Goal: Find specific page/section: Find specific page/section

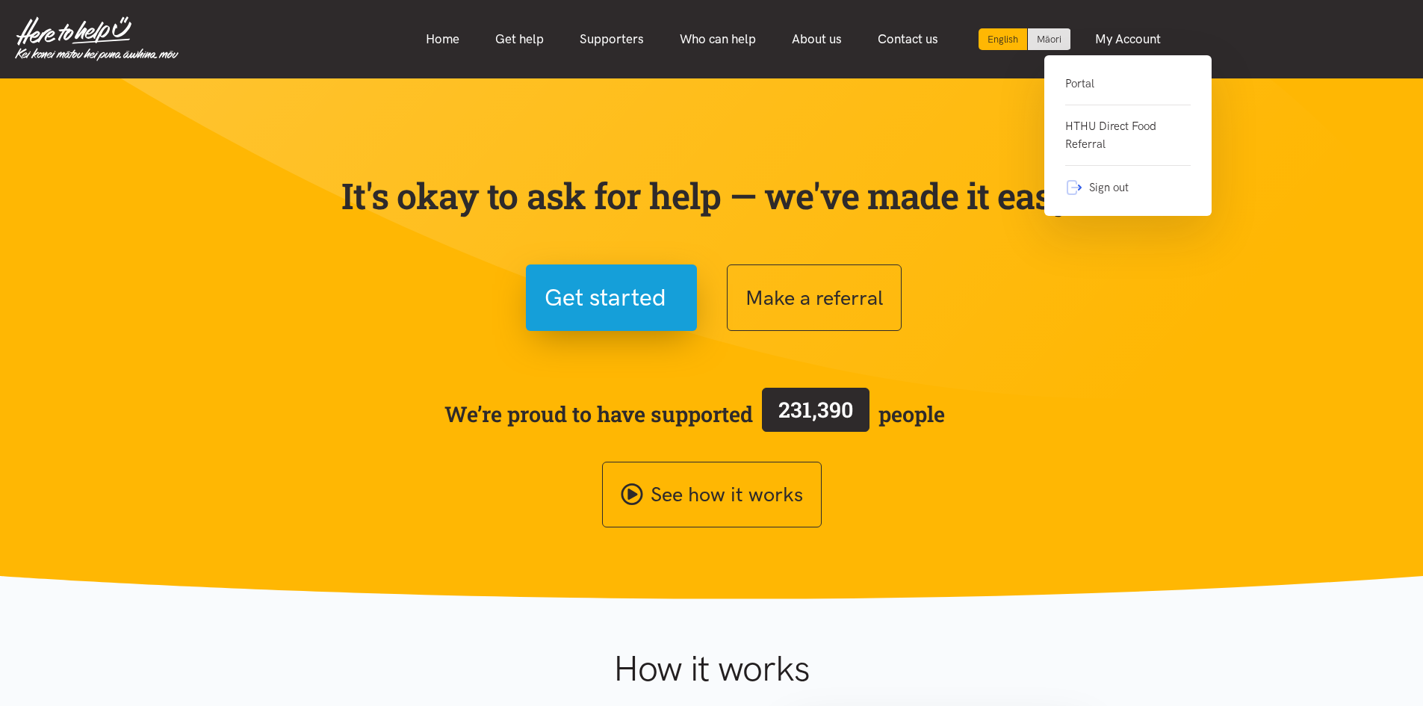
click at [1121, 84] on link "Portal" at bounding box center [1127, 90] width 125 height 31
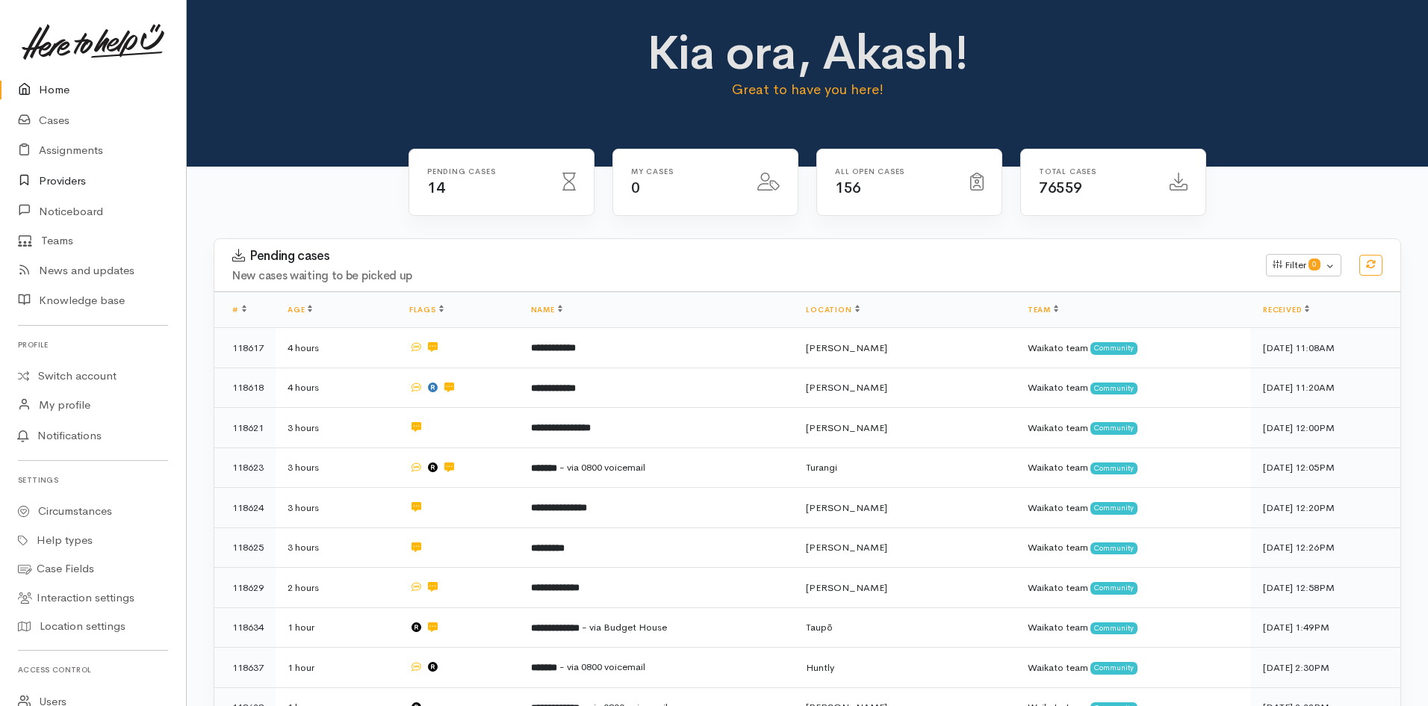
click at [31, 178] on icon at bounding box center [28, 181] width 21 height 19
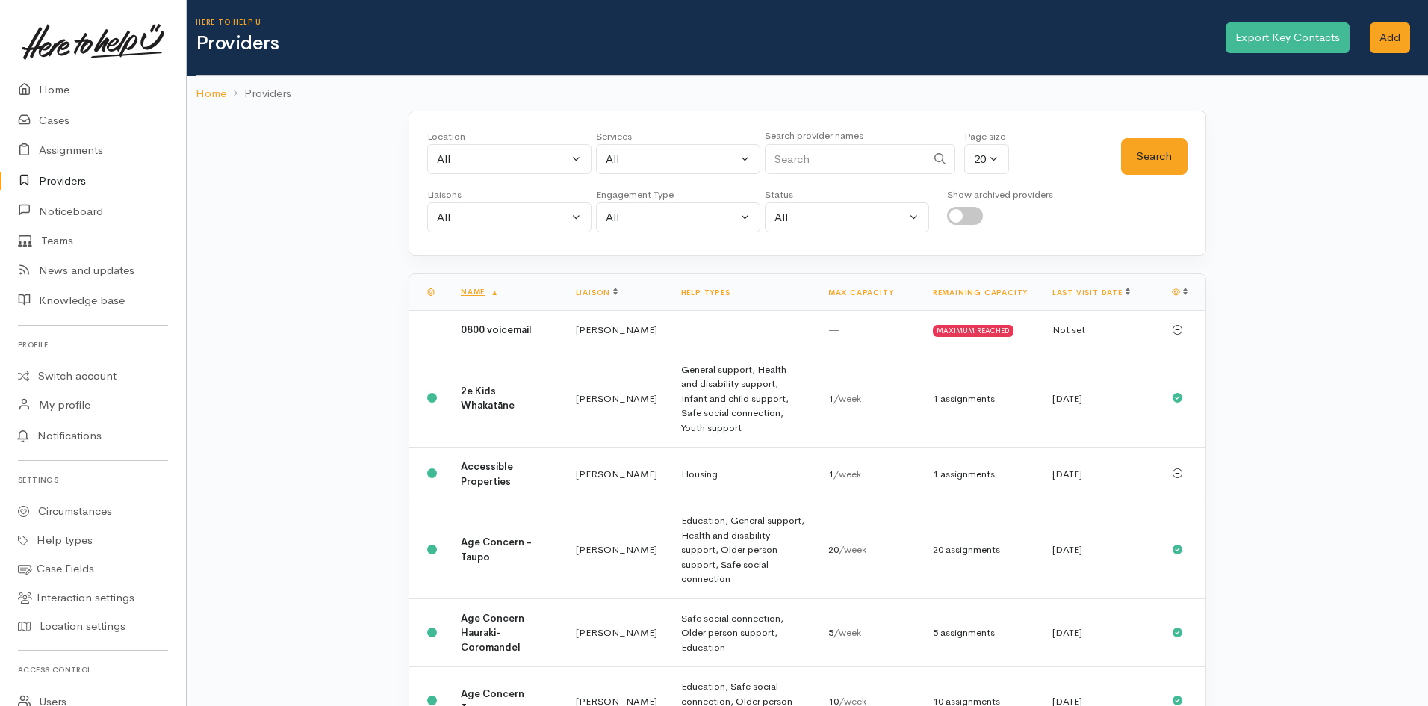
click at [76, 181] on link "Providers" at bounding box center [93, 181] width 186 height 31
click at [753, 435] on td "General support, Health and disability support, Infant and child support, Safe …" at bounding box center [742, 398] width 147 height 98
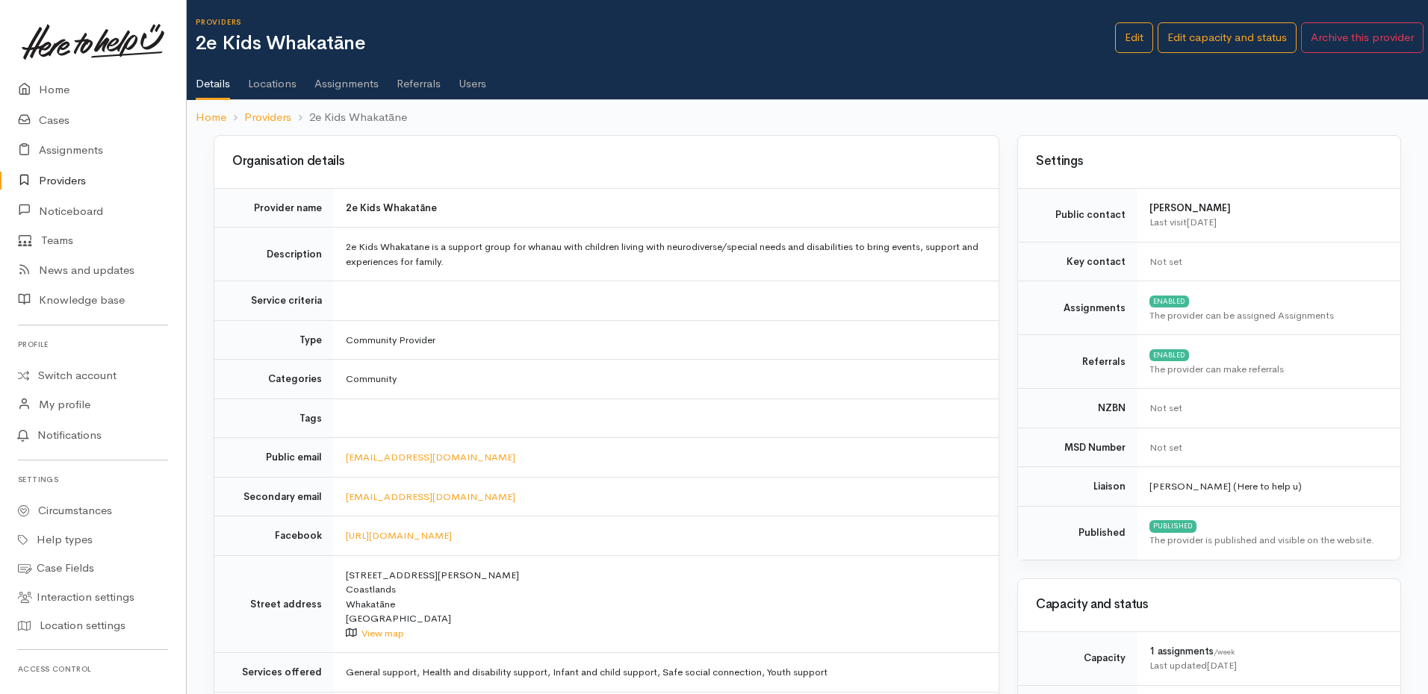
click at [418, 83] on link "Referrals" at bounding box center [419, 78] width 44 height 42
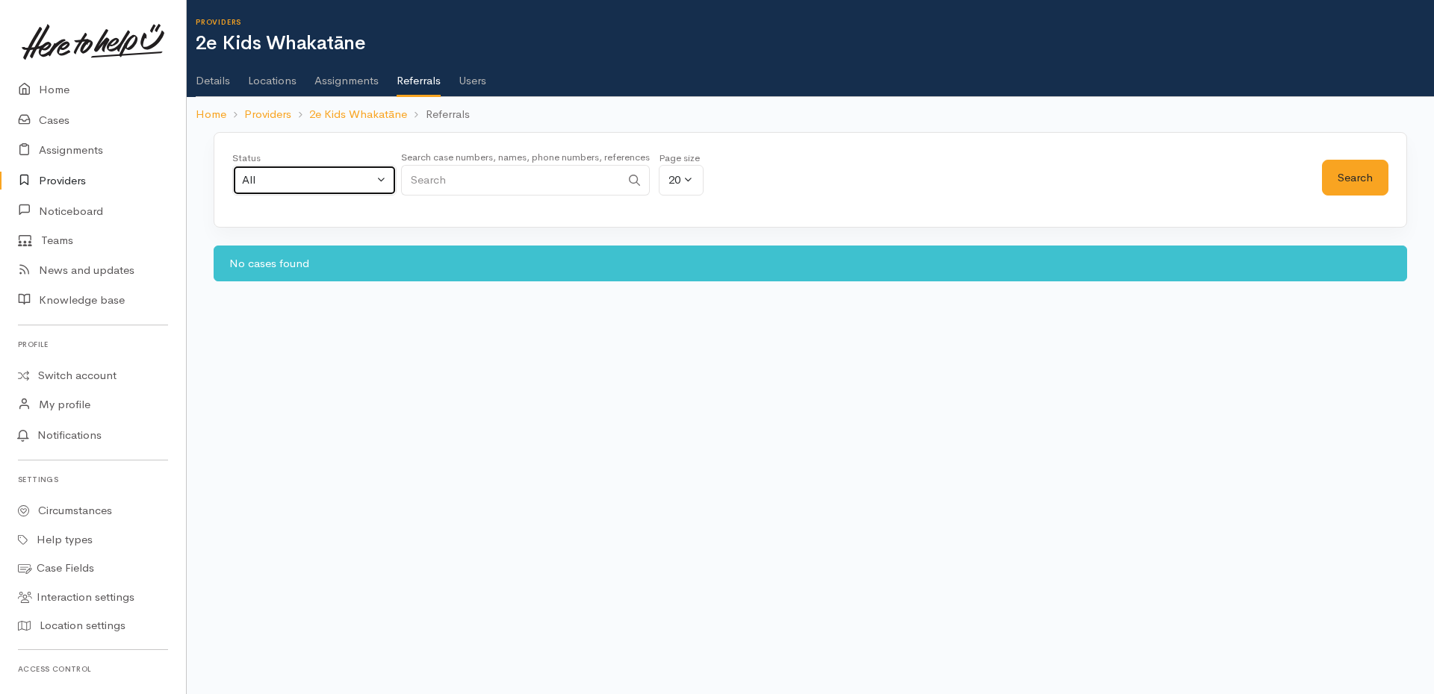
click at [380, 177] on button "All" at bounding box center [314, 180] width 164 height 31
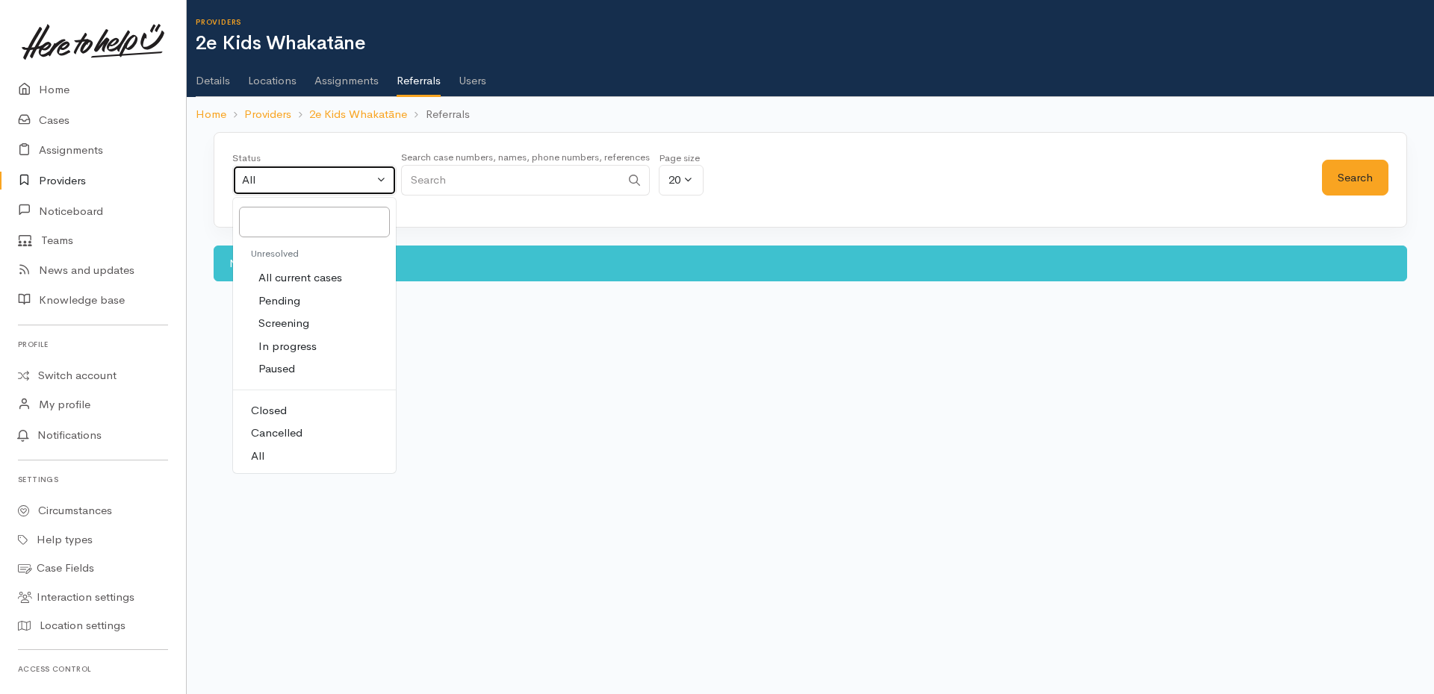
click at [380, 177] on button "All" at bounding box center [314, 180] width 164 height 31
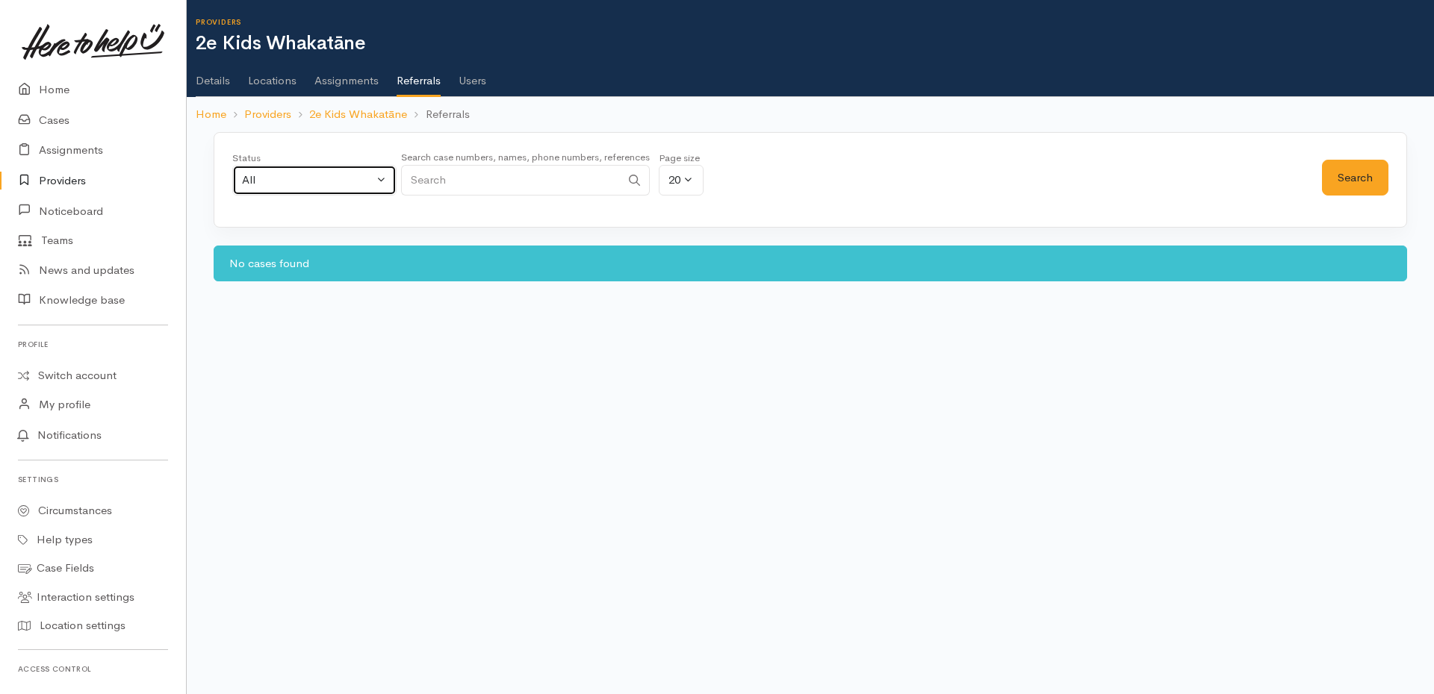
click at [380, 177] on button "All" at bounding box center [314, 180] width 164 height 31
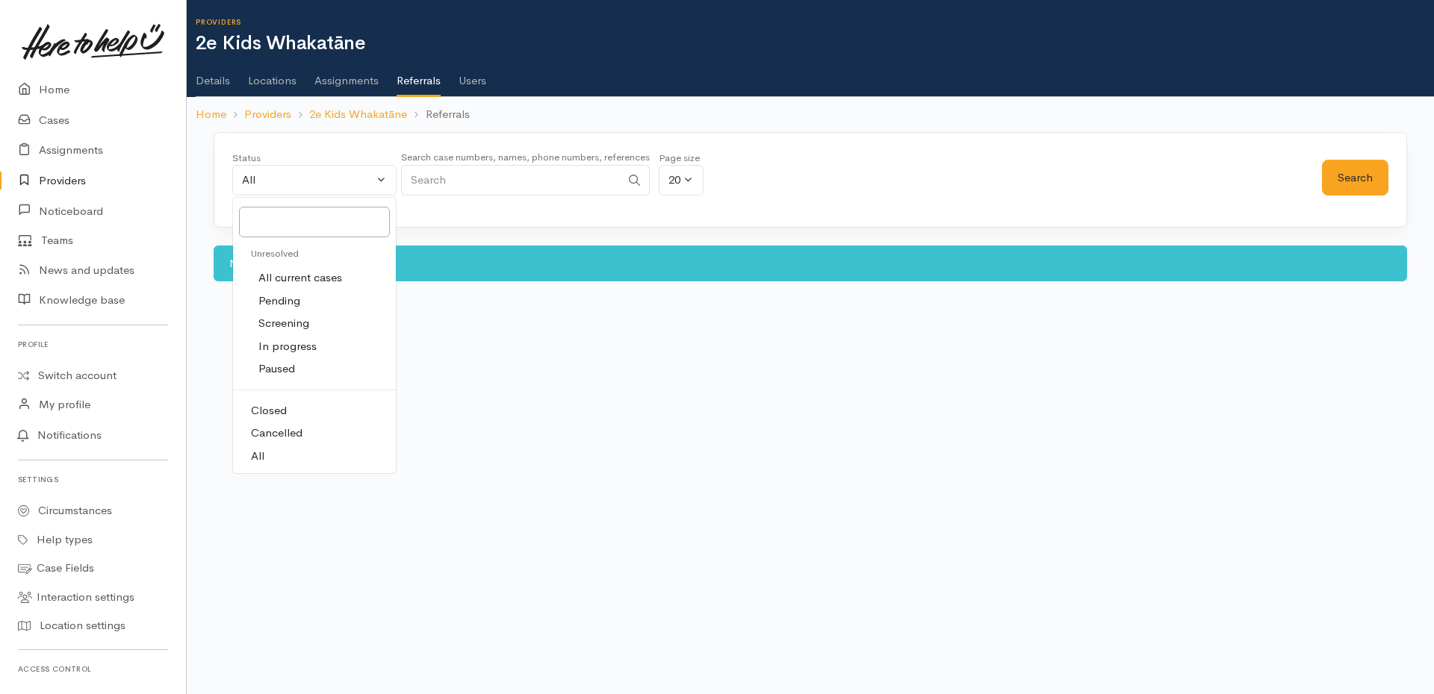
click at [368, 87] on link "Assignments" at bounding box center [346, 76] width 64 height 42
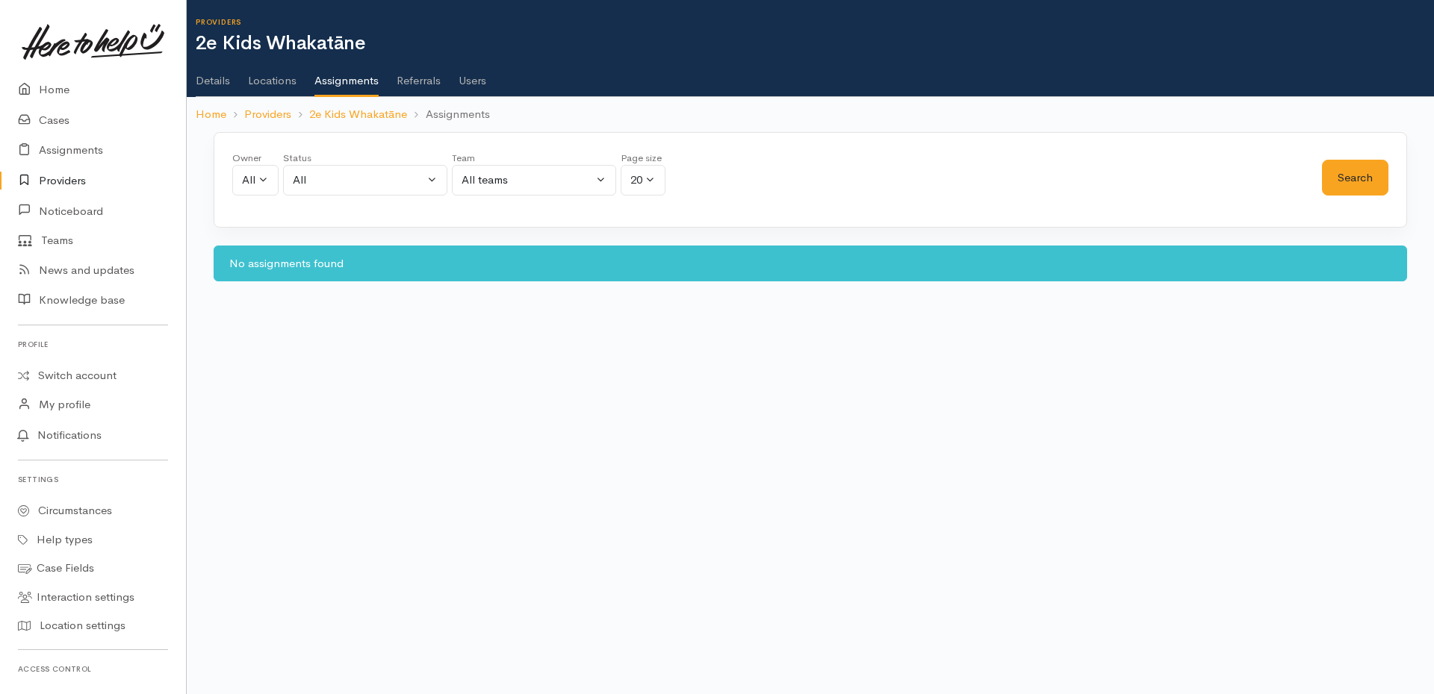
click at [269, 84] on link "Locations" at bounding box center [272, 76] width 49 height 42
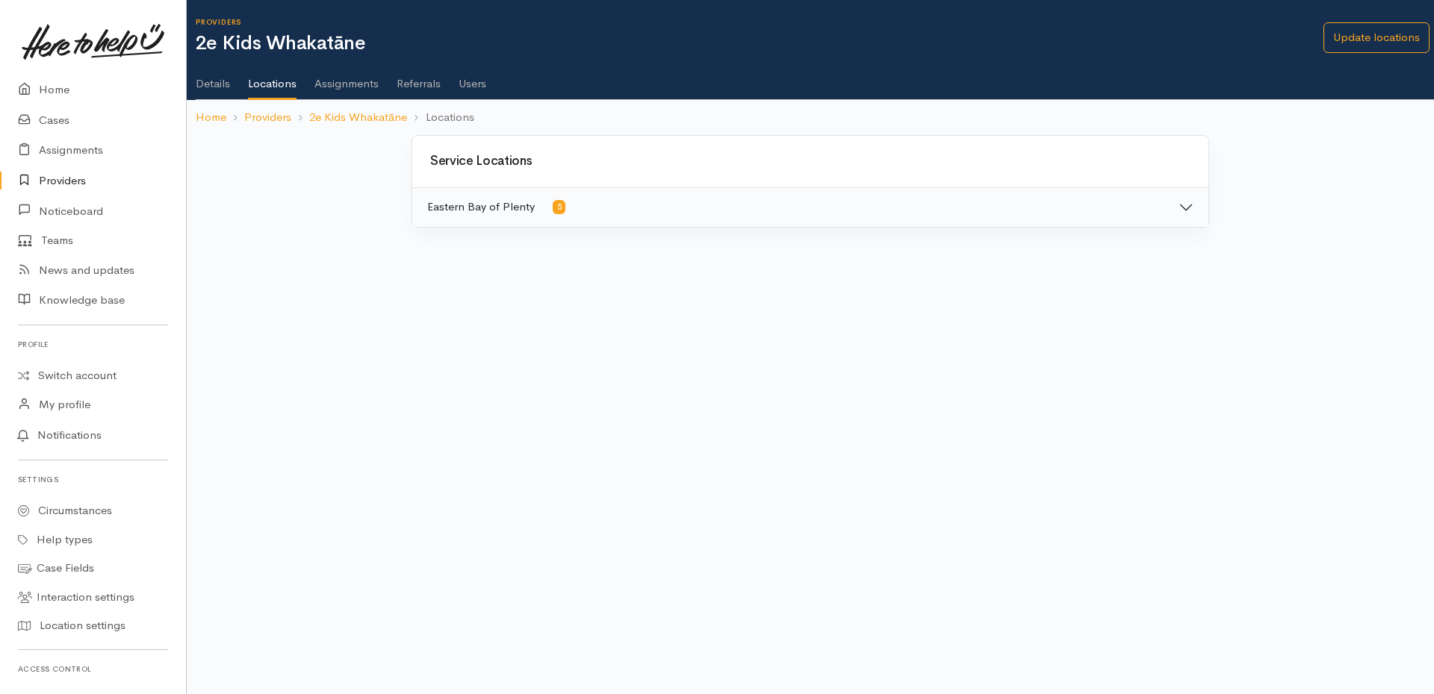
click at [335, 87] on link "Assignments" at bounding box center [346, 78] width 64 height 42
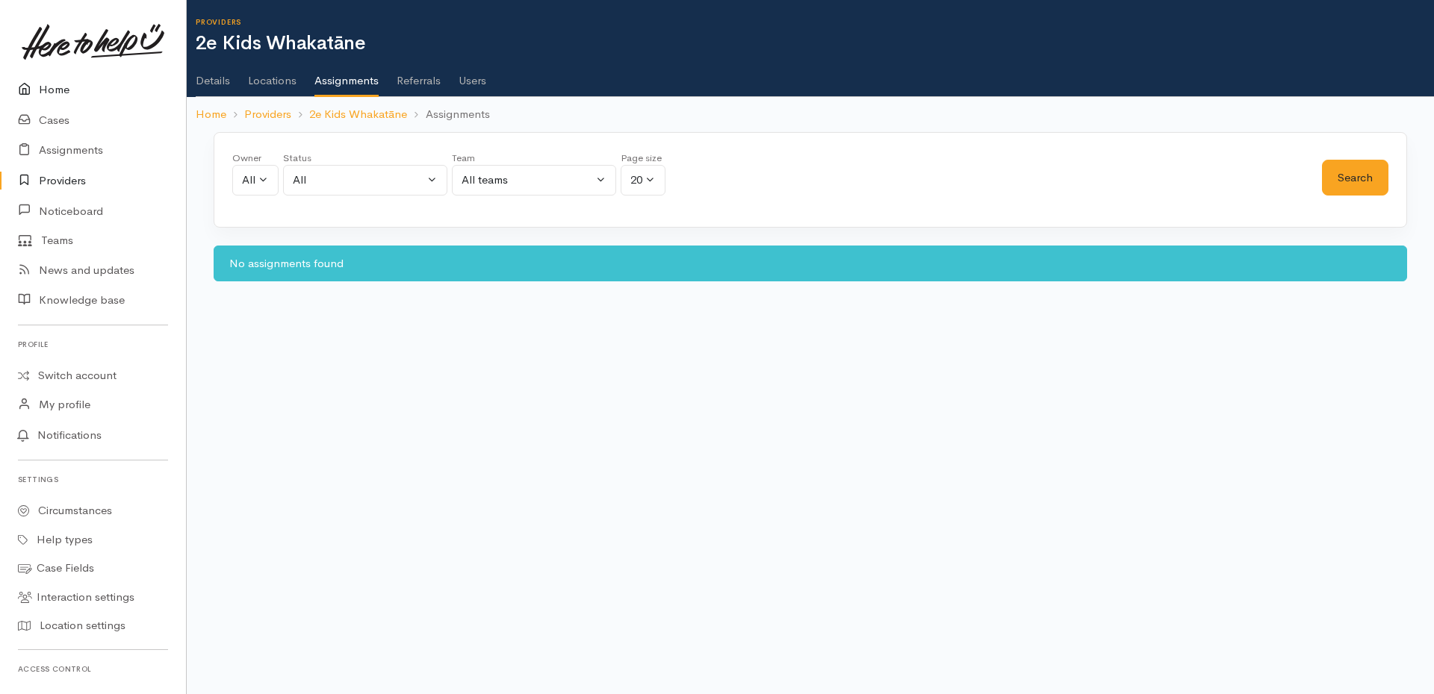
click at [45, 90] on link "Home" at bounding box center [93, 90] width 186 height 31
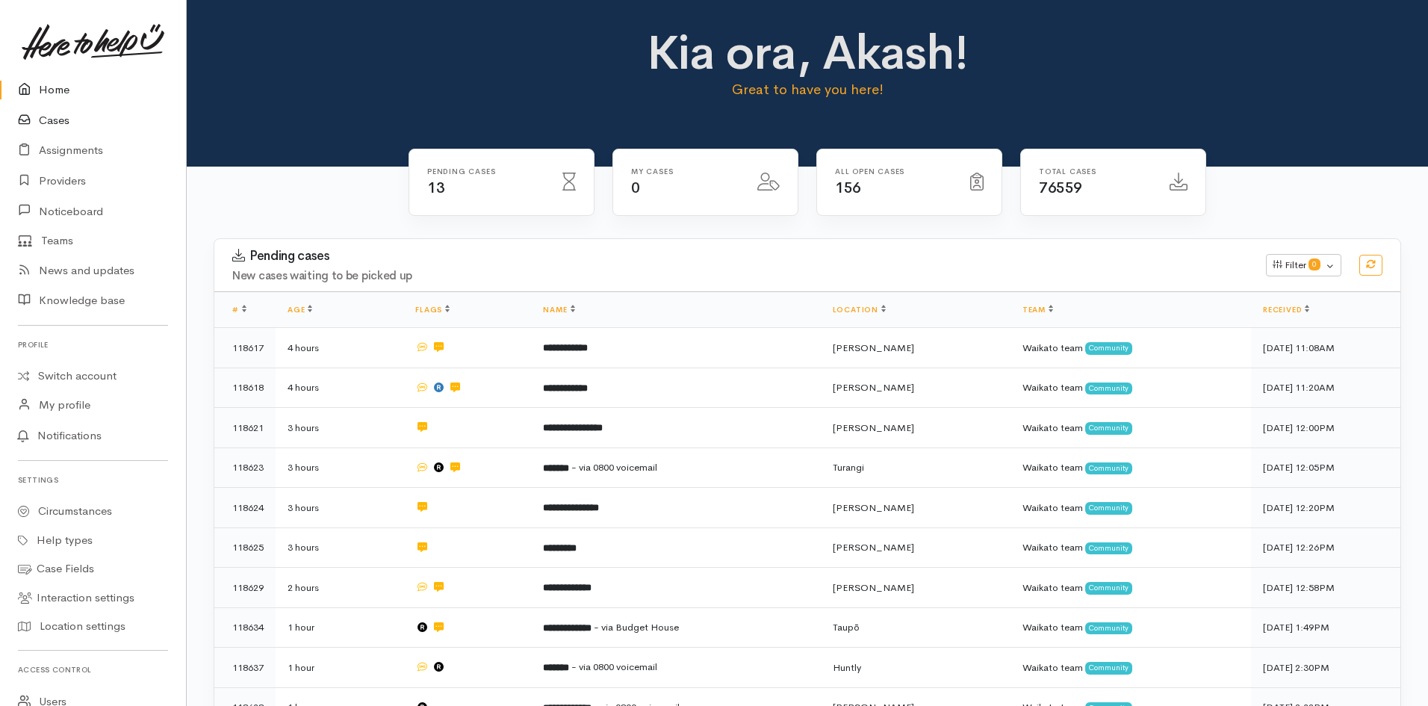
click at [70, 123] on link "Cases" at bounding box center [93, 120] width 186 height 31
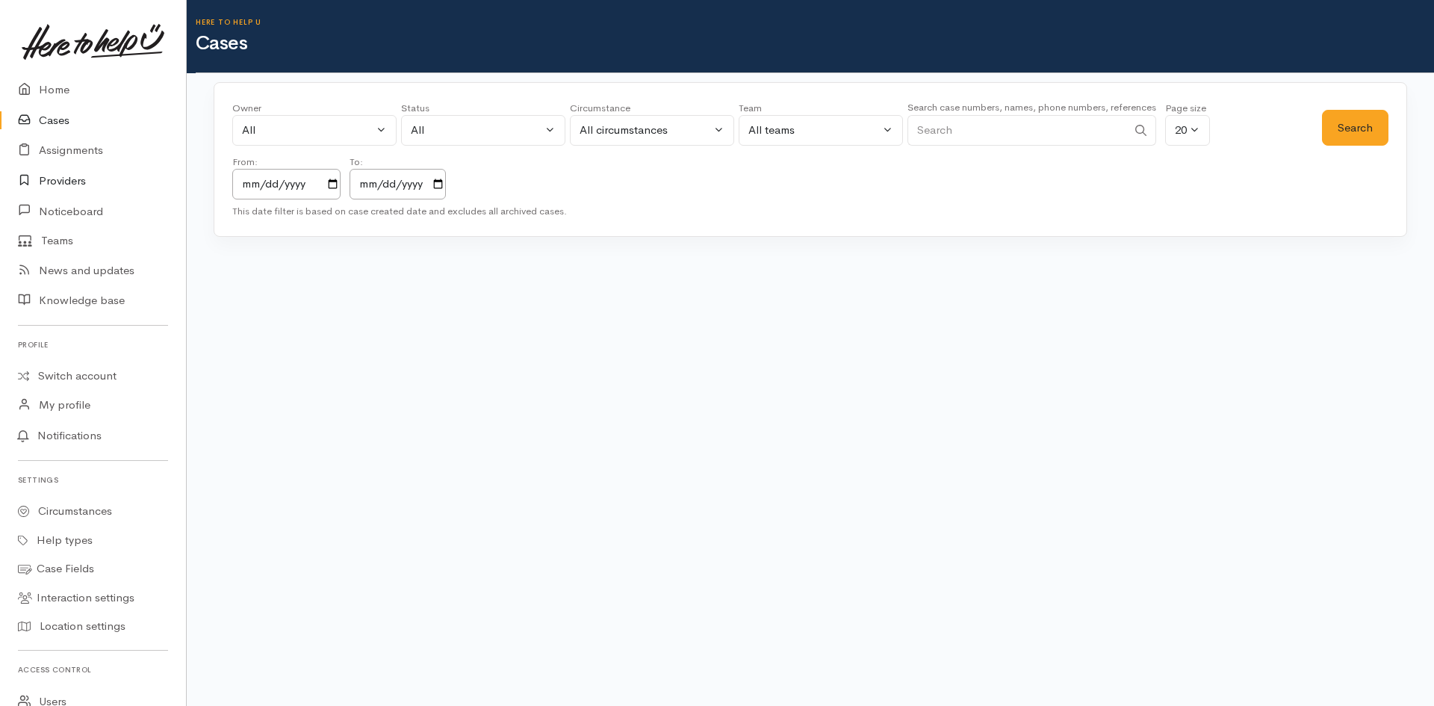
click at [69, 185] on link "Providers" at bounding box center [93, 181] width 186 height 31
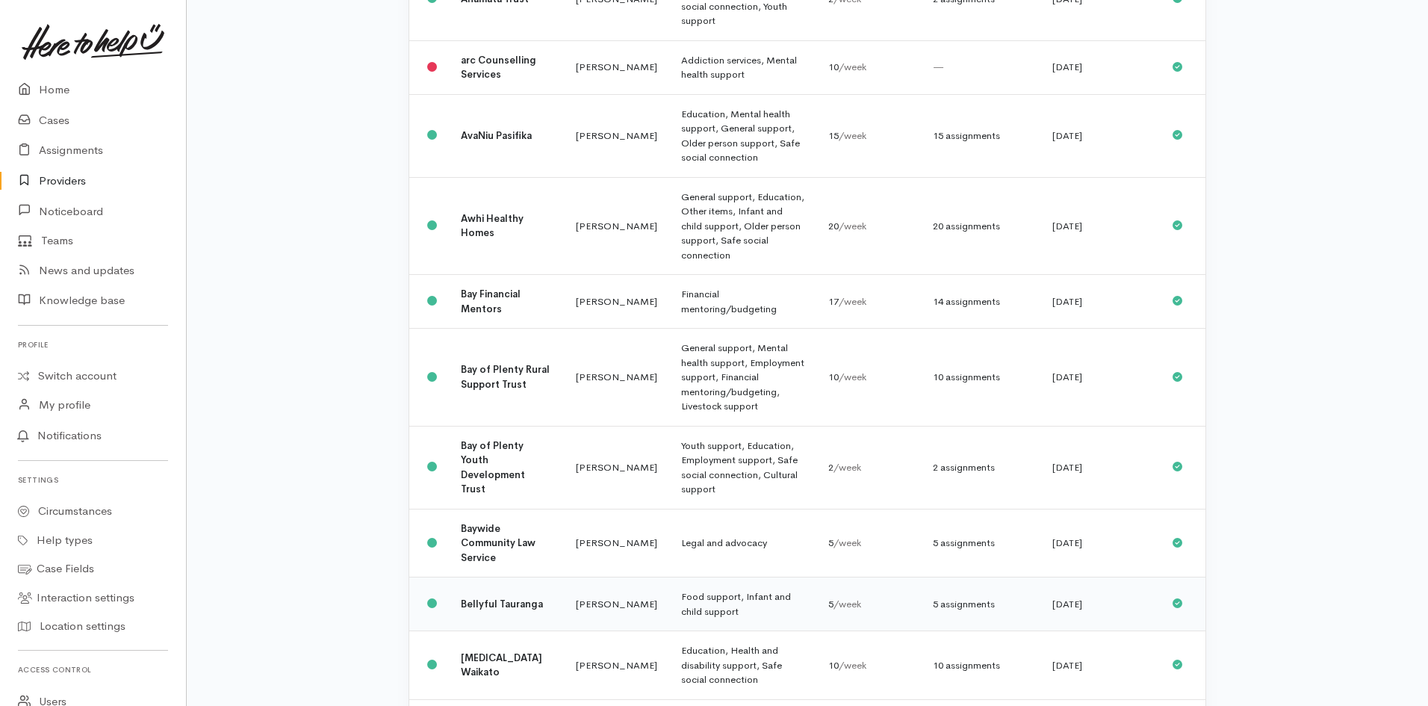
scroll to position [971, 0]
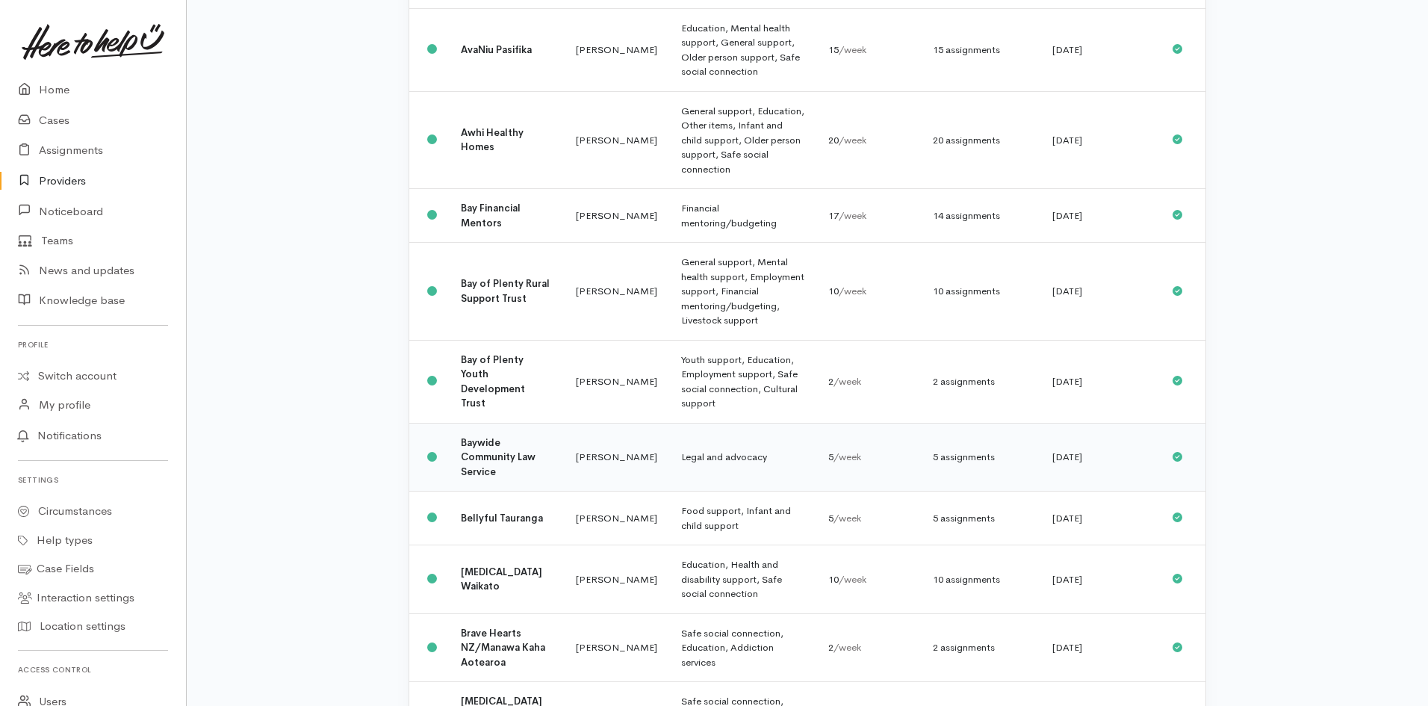
click at [612, 423] on td "Malia Stowers" at bounding box center [616, 457] width 105 height 69
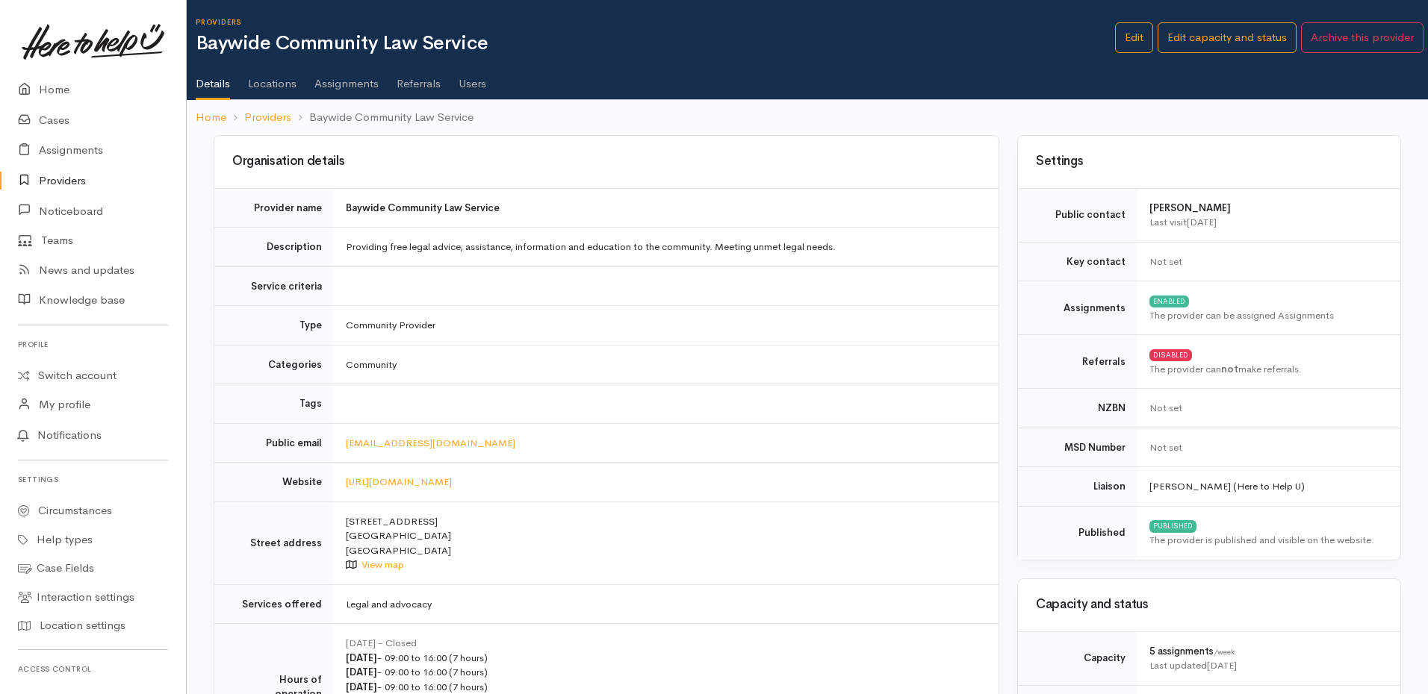
click at [411, 84] on link "Referrals" at bounding box center [419, 78] width 44 height 42
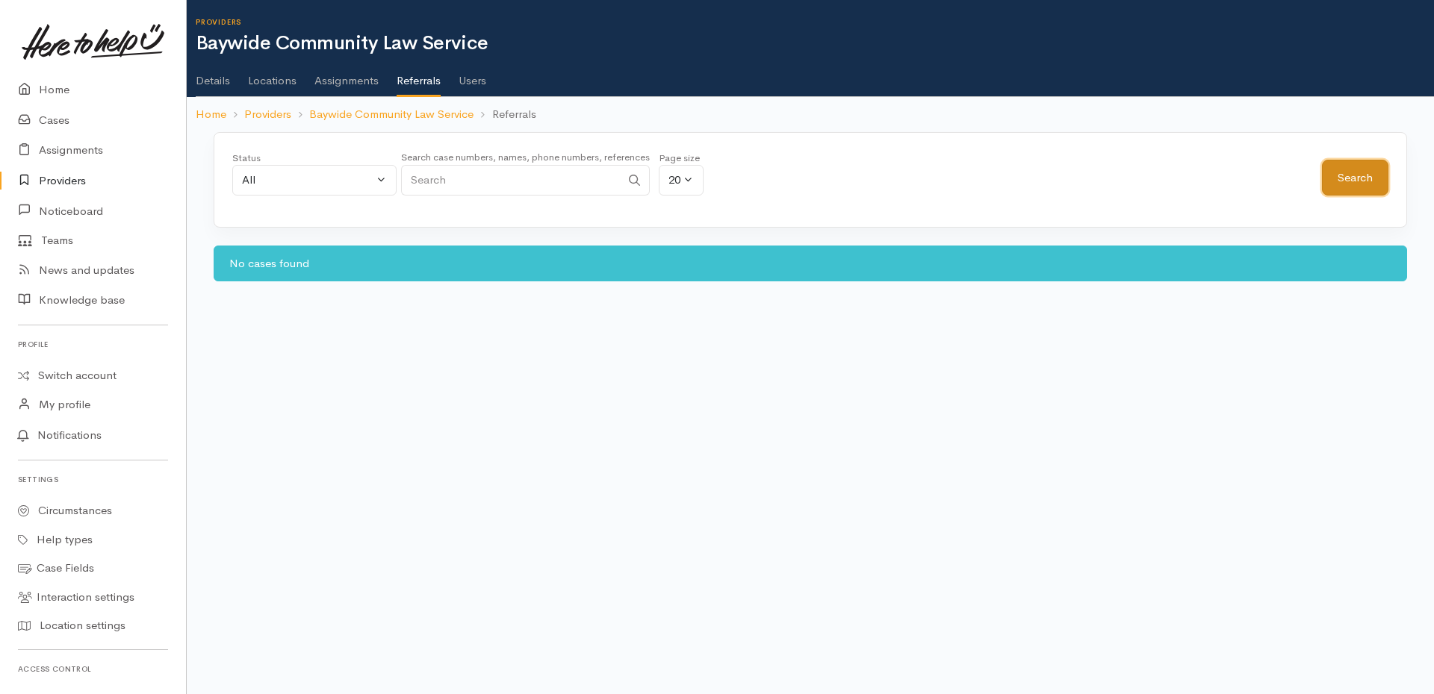
click at [1366, 172] on button "Search" at bounding box center [1355, 178] width 66 height 37
